Goal: Navigation & Orientation: Find specific page/section

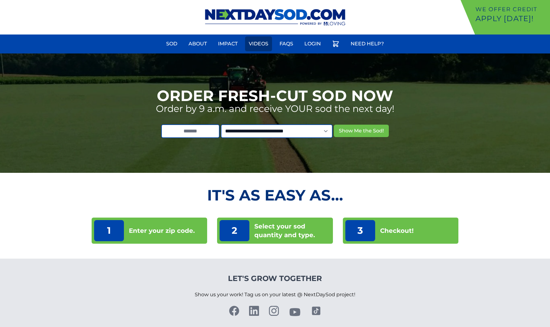
click at [267, 49] on link "Videos" at bounding box center [258, 43] width 27 height 15
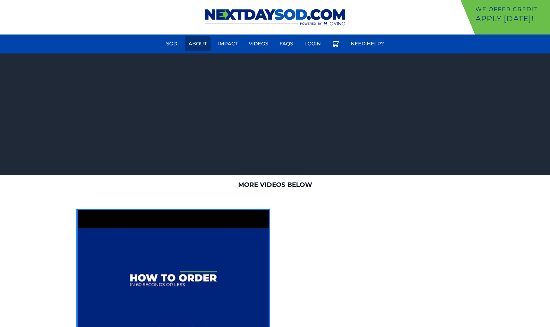
click at [207, 42] on link "About" at bounding box center [198, 43] width 26 height 15
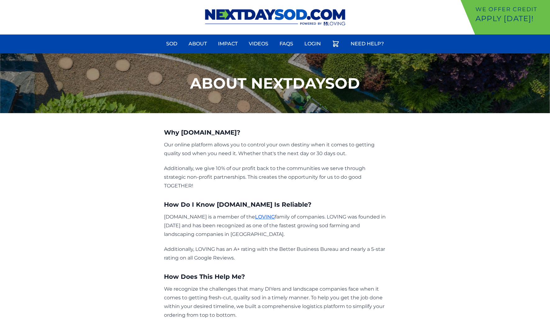
click at [158, 23] on div "We offer Credit Apply [DATE]! Sod About Impact Videos FAQs Need Help? My Account" at bounding box center [275, 17] width 550 height 34
